Goal: Task Accomplishment & Management: Complete application form

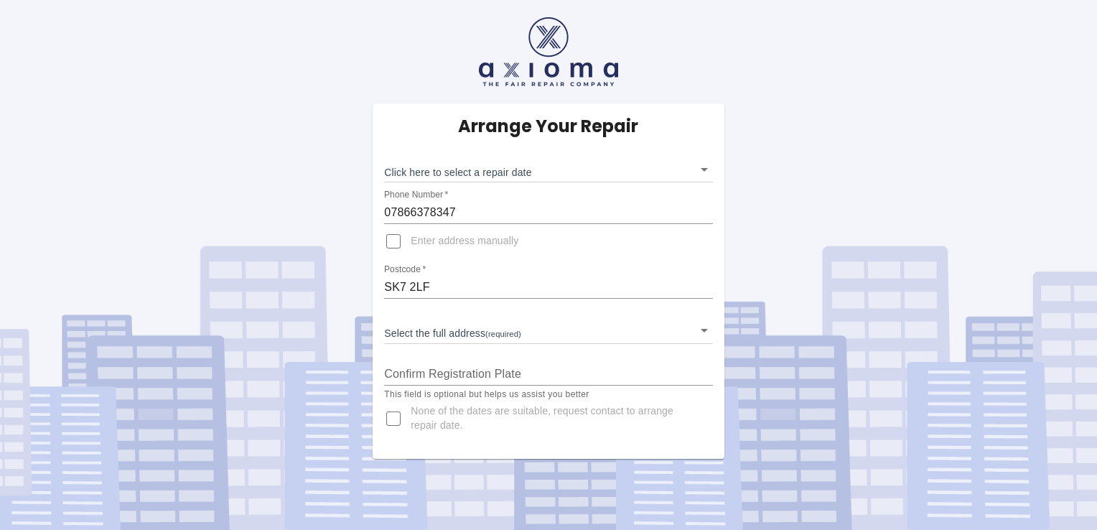
click at [587, 334] on body "Arrange Your Repair Click here to select a repair date ​ Phone Number   * 07866…" at bounding box center [548, 265] width 1097 height 530
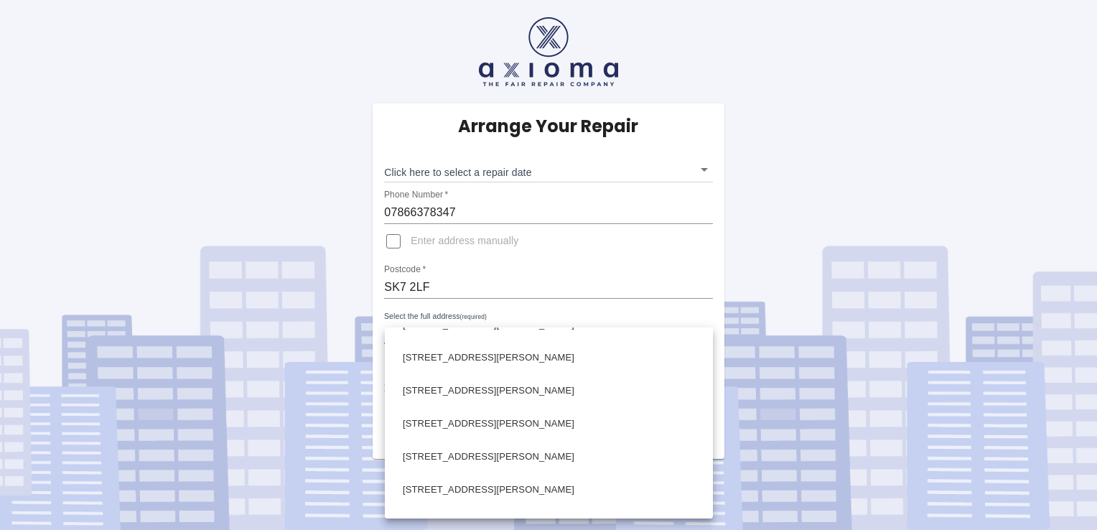
scroll to position [179, 0]
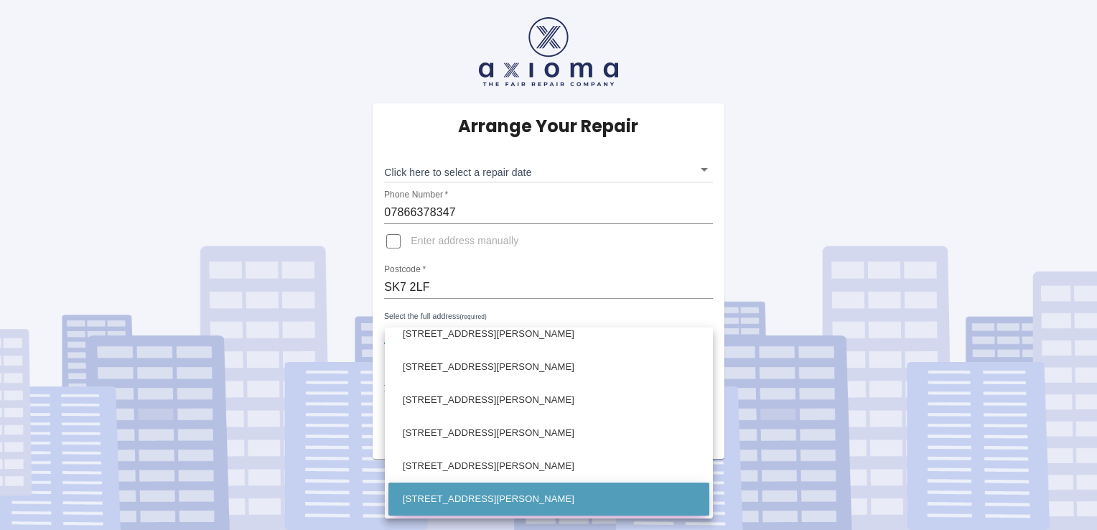
click at [557, 507] on li "[STREET_ADDRESS][PERSON_NAME]" at bounding box center [548, 498] width 321 height 33
type input "[STREET_ADDRESS][PERSON_NAME]"
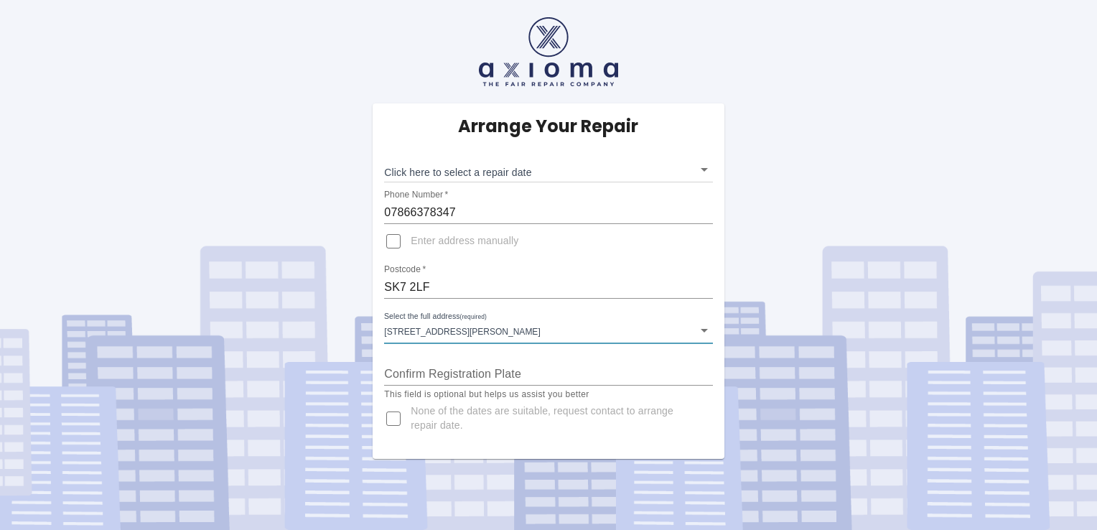
click at [551, 378] on input "Confirm Registration Plate" at bounding box center [548, 374] width 328 height 23
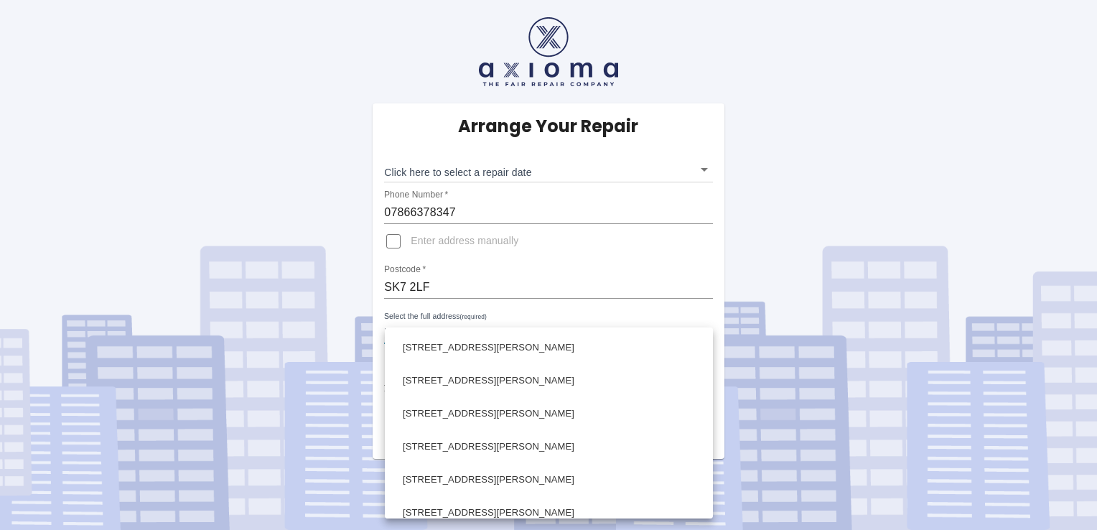
click at [706, 320] on body "Arrange Your Repair Click here to select a repair date ​ Phone Number   * 07866…" at bounding box center [548, 265] width 1097 height 530
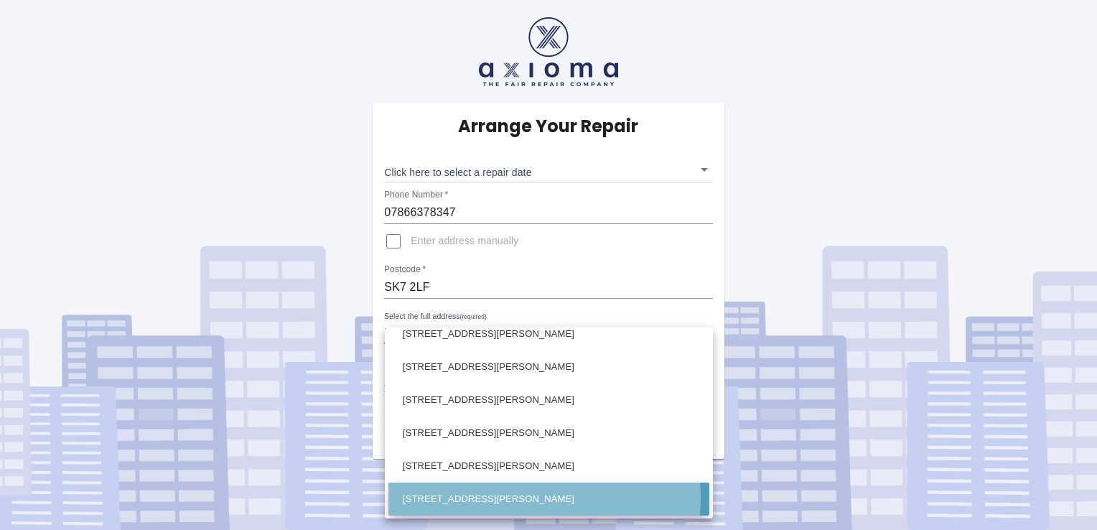
click at [525, 496] on li "[STREET_ADDRESS][PERSON_NAME]" at bounding box center [548, 498] width 321 height 33
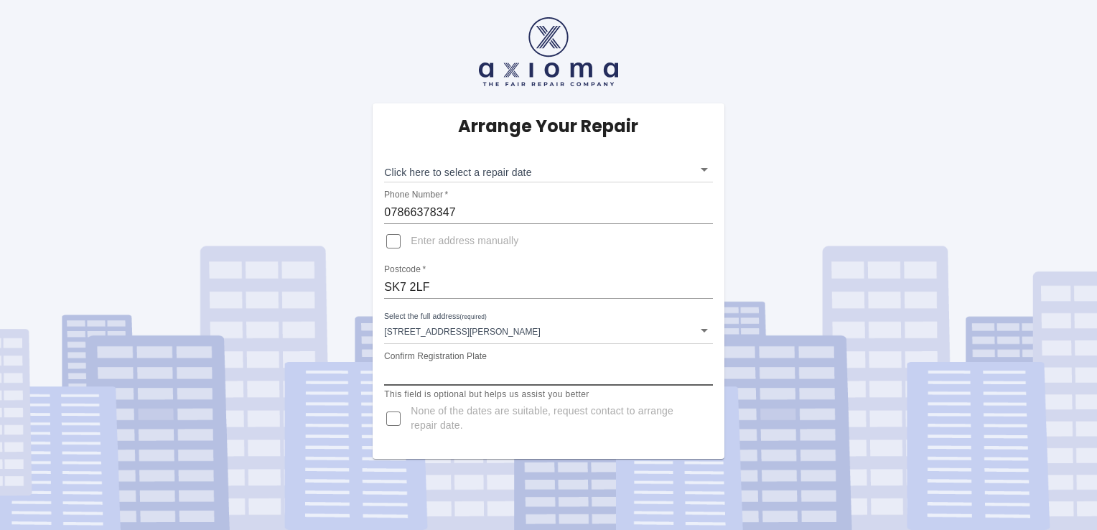
click at [452, 370] on input "Confirm Registration Plate" at bounding box center [548, 374] width 328 height 23
drag, startPoint x: 411, startPoint y: 364, endPoint x: 322, endPoint y: 300, distance: 109.6
click at [322, 300] on div "Arrange Your Repair Click here to select a repair date ​ Phone Number   * 07866…" at bounding box center [548, 229] width 1119 height 459
type input "HJ21 ZBX"
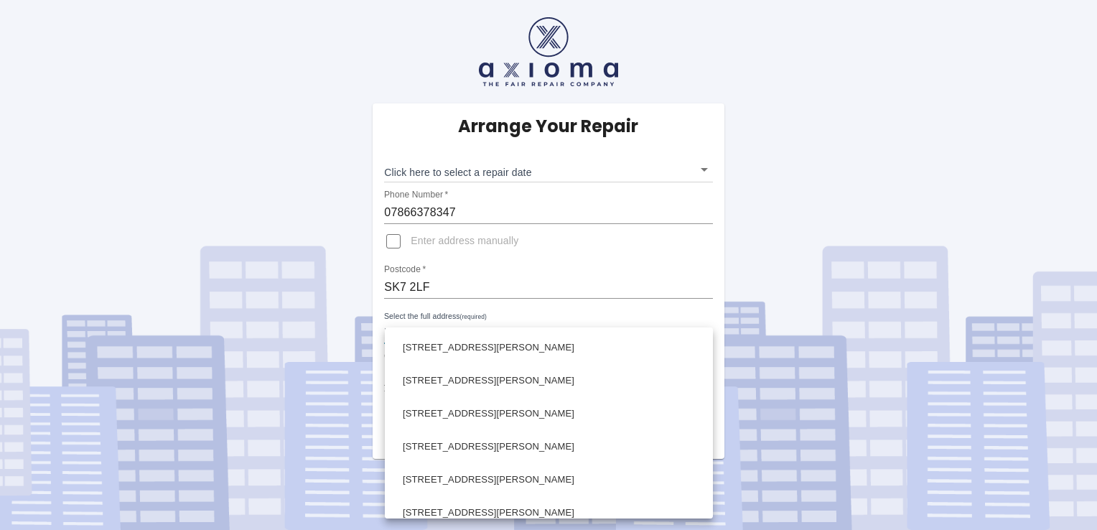
click at [706, 328] on body "Arrange Your Repair Click here to select a repair date ​ Phone Number   * 07866…" at bounding box center [548, 265] width 1097 height 530
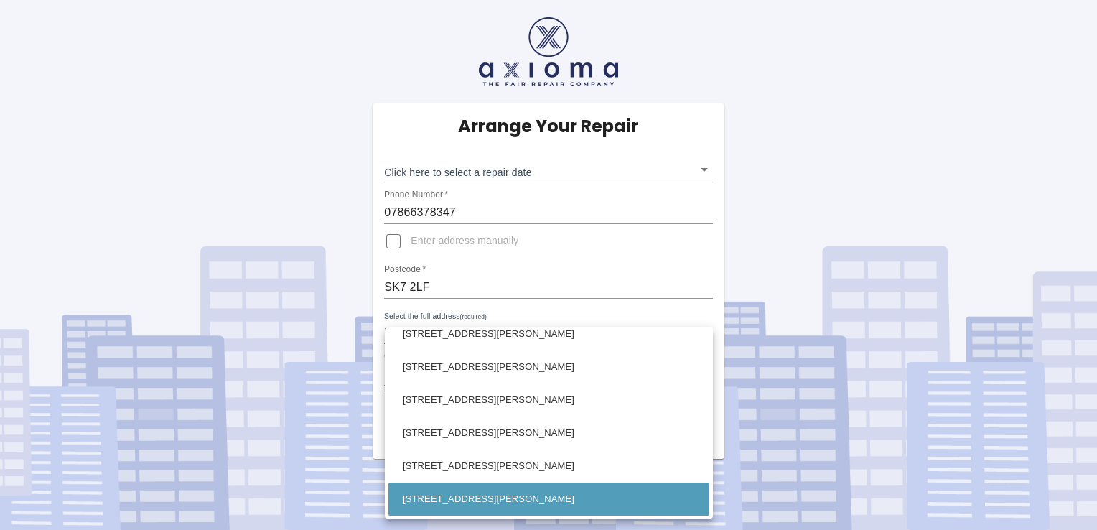
scroll to position [150, 0]
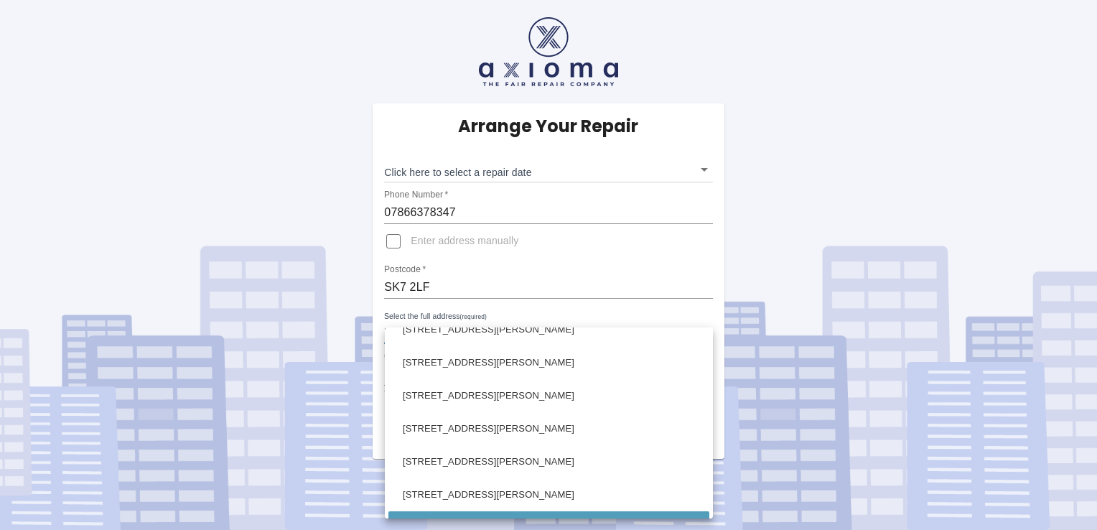
click at [704, 325] on div at bounding box center [548, 265] width 1097 height 530
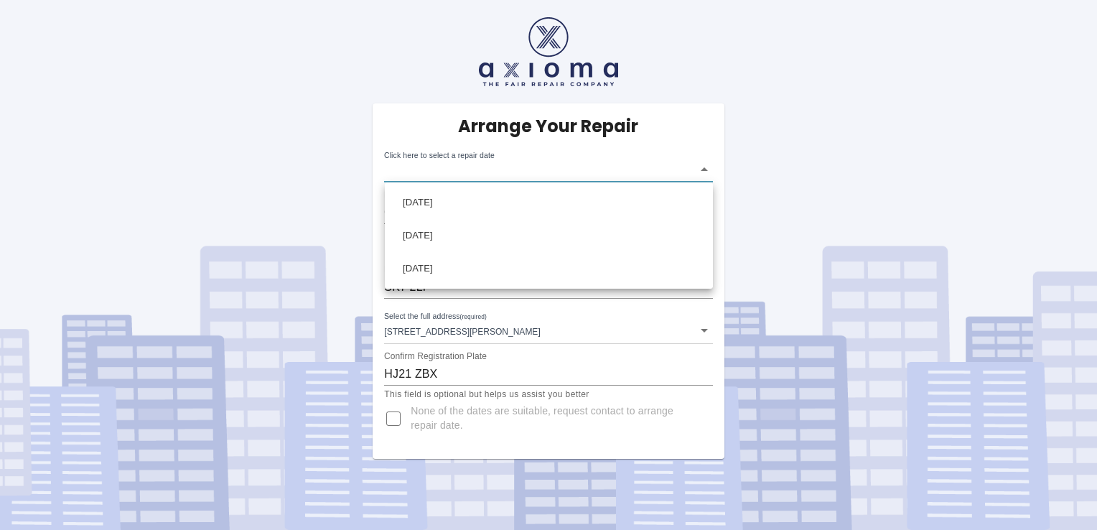
click at [701, 166] on body "Arrange Your Repair Click here to select a repair date ​ Phone Number   * 07866…" at bounding box center [548, 265] width 1097 height 530
click at [392, 421] on div at bounding box center [548, 265] width 1097 height 530
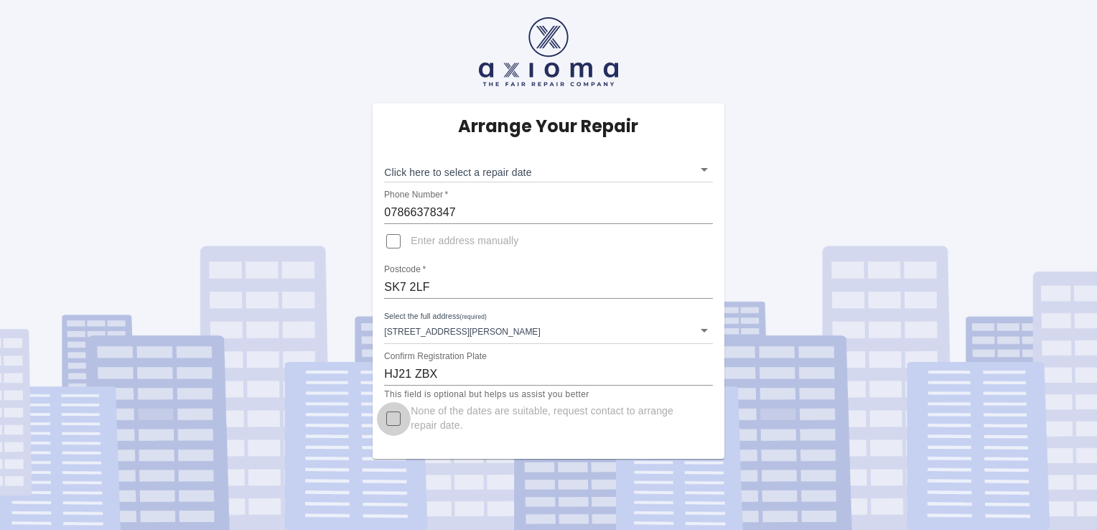
click at [396, 415] on input "None of the dates are suitable, request contact to arrange repair date." at bounding box center [393, 418] width 34 height 34
checkbox input "true"
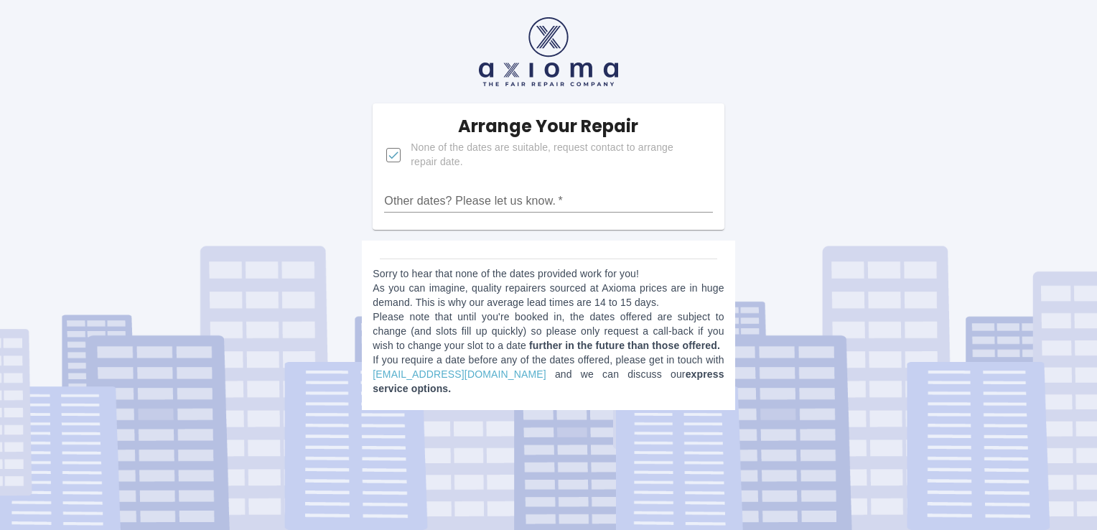
click at [546, 196] on input "Other dates? Please let us know.   *" at bounding box center [548, 201] width 328 height 23
